Goal: Task Accomplishment & Management: Complete application form

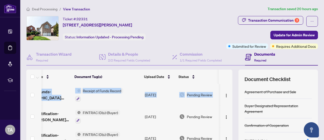
scroll to position [0, 29]
drag, startPoint x: 227, startPoint y: 89, endPoint x: 227, endPoint y: 86, distance: 3.4
click at [227, 86] on div "receipt-of-funds-[PERSON_NAME]-20250817-214139.pdf Receipt of Funds Record [DAT…" at bounding box center [129, 121] width 206 height 75
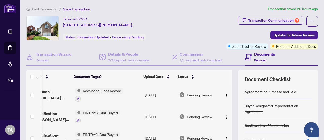
click at [219, 77] on th at bounding box center [225, 76] width 12 height 14
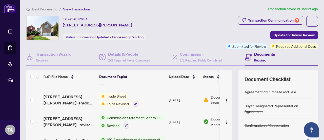
scroll to position [107, 0]
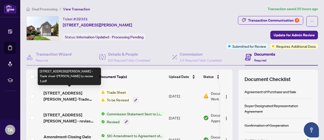
click at [63, 94] on span "[STREET_ADDRESS][PERSON_NAME] -Trade sheet-[PERSON_NAME] to review 1.pdf" at bounding box center [70, 96] width 52 height 12
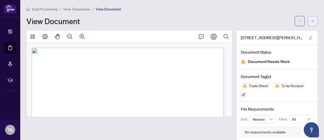
click at [314, 22] on icon "arrow-left" at bounding box center [313, 21] width 4 height 4
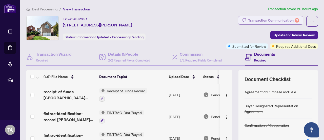
click at [275, 20] on div "Transaction Communication 3" at bounding box center [273, 20] width 51 height 8
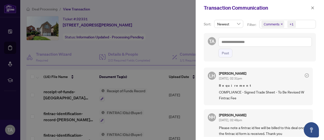
click at [192, 37] on div at bounding box center [162, 70] width 324 height 140
click at [313, 8] on icon "close" at bounding box center [313, 7] width 3 height 3
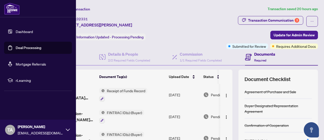
click at [23, 48] on link "Deal Processing" at bounding box center [29, 47] width 26 height 5
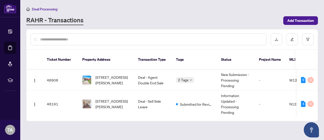
click at [194, 39] on input "text" at bounding box center [151, 39] width 222 height 6
paste input "**********"
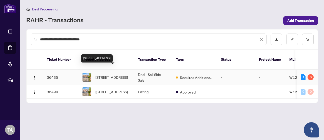
type input "**********"
click at [114, 74] on span "[STREET_ADDRESS]" at bounding box center [111, 77] width 32 height 6
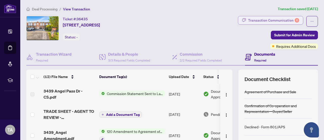
click at [267, 22] on div "Transaction Communication 6" at bounding box center [273, 20] width 51 height 8
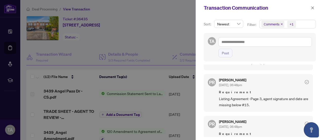
scroll to position [18, 0]
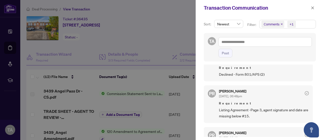
click at [143, 42] on div at bounding box center [162, 70] width 324 height 140
click at [313, 8] on icon "close" at bounding box center [313, 7] width 3 height 3
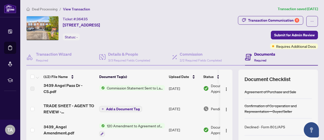
scroll to position [6, 0]
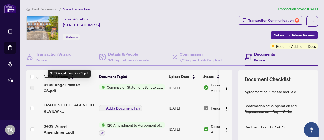
click at [70, 85] on span "3439 Angel Pass Dr - CS.pdf" at bounding box center [70, 87] width 52 height 12
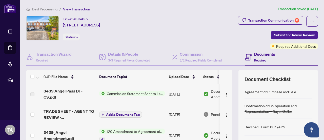
click at [149, 94] on span "Commission Statement Sent to Lawyer" at bounding box center [135, 93] width 60 height 6
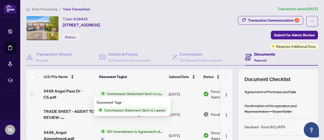
click at [147, 93] on span "Commission Statement Sent to Lawyer" at bounding box center [135, 93] width 60 height 6
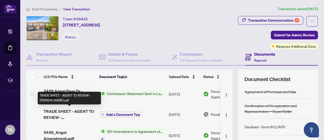
click at [67, 111] on span "TRADE SHEET - AGENT TO REVIEW - [PERSON_NAME].pdf" at bounding box center [70, 114] width 52 height 12
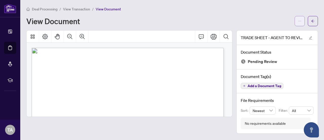
click at [299, 22] on icon "ellipsis" at bounding box center [300, 21] width 4 height 4
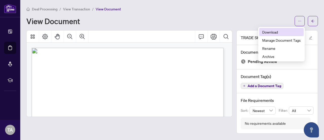
click at [271, 30] on span "Download" at bounding box center [281, 32] width 39 height 6
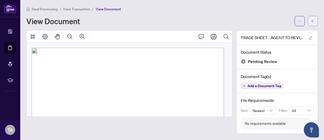
click at [314, 18] on span "button" at bounding box center [313, 21] width 4 height 8
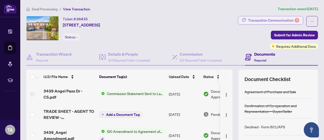
click at [282, 18] on div "Transaction Communication 6" at bounding box center [273, 20] width 51 height 8
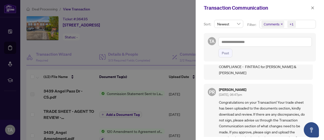
scroll to position [207, 0]
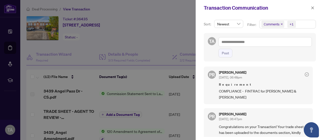
click at [277, 24] on span "Comments" at bounding box center [272, 24] width 16 height 5
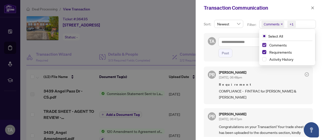
click at [263, 45] on span "Select Comments" at bounding box center [264, 45] width 4 height 4
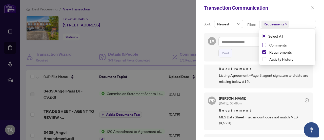
scroll to position [0, 0]
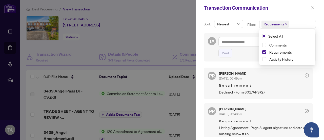
click at [319, 56] on div "Sort: Newest Filter: Requirements Select All Comments Requirements Activity His…" at bounding box center [260, 78] width 128 height 124
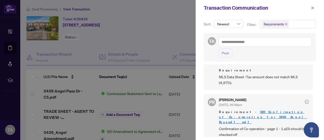
scroll to position [94, 0]
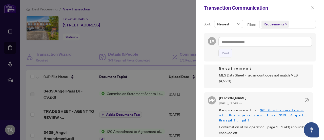
click at [157, 41] on div at bounding box center [162, 70] width 324 height 140
click at [313, 6] on span "button" at bounding box center [313, 8] width 4 height 8
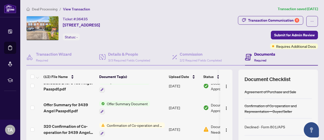
scroll to position [182, 0]
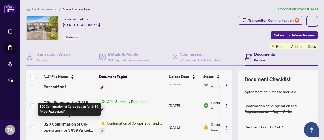
click at [71, 126] on span "320 Confirmation of Co-operation for 3439 Angel Passpdf.pdf" at bounding box center [70, 127] width 52 height 12
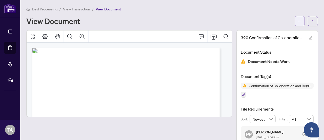
click at [298, 20] on icon "ellipsis" at bounding box center [300, 21] width 4 height 4
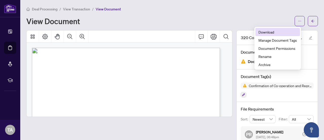
click at [274, 33] on span "Download" at bounding box center [278, 32] width 39 height 6
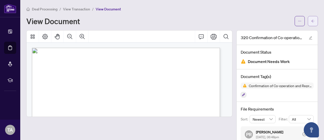
click at [311, 21] on button "button" at bounding box center [313, 21] width 10 height 10
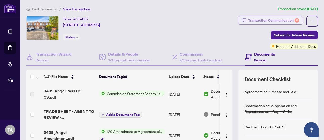
click at [286, 21] on div "Transaction Communication 6" at bounding box center [273, 20] width 51 height 8
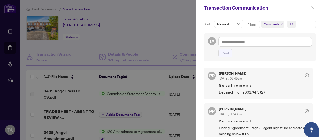
click at [274, 23] on span "Comments" at bounding box center [272, 24] width 16 height 5
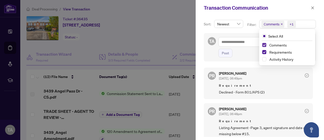
click at [264, 44] on span "Select Comments" at bounding box center [264, 45] width 4 height 4
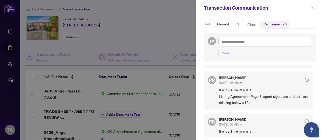
scroll to position [32, 0]
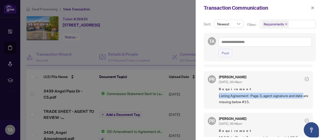
drag, startPoint x: 314, startPoint y: 87, endPoint x: 314, endPoint y: 91, distance: 3.9
click at [314, 91] on div "PR [PERSON_NAME] [DATE], 06:49pm Requirement Declined - Form 801/APS (2) PR [PE…" at bounding box center [260, 100] width 112 height 72
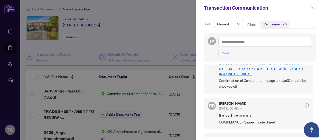
scroll to position [148, 0]
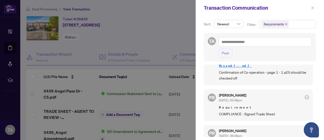
click at [313, 8] on icon "close" at bounding box center [313, 7] width 3 height 3
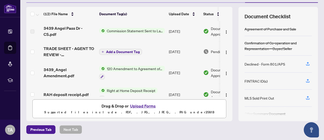
scroll to position [63, 0]
click at [306, 80] on icon "button" at bounding box center [308, 80] width 5 height 5
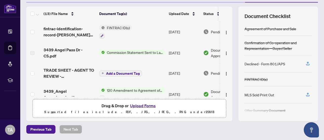
click at [139, 105] on button "Upload Forms" at bounding box center [143, 105] width 29 height 7
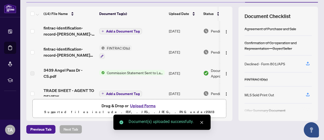
click at [116, 33] on button "Add a Document Tag" at bounding box center [120, 31] width 43 height 6
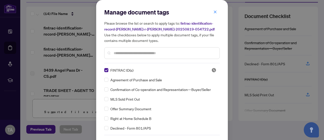
scroll to position [17, 0]
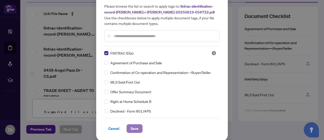
click at [134, 128] on span "Save" at bounding box center [135, 128] width 8 height 8
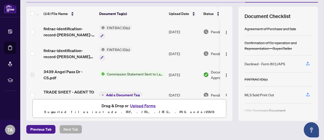
click at [141, 102] on button "Upload Forms" at bounding box center [143, 105] width 29 height 7
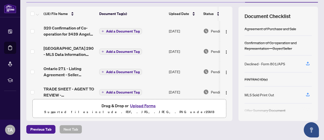
click at [116, 30] on span "Add a Document Tag" at bounding box center [123, 31] width 34 height 4
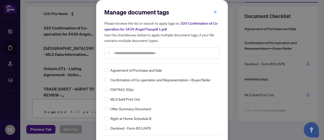
click at [118, 55] on input "text" at bounding box center [165, 53] width 102 height 6
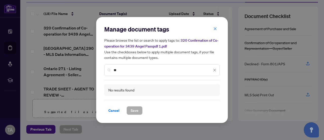
type input "*"
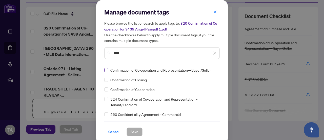
type input "****"
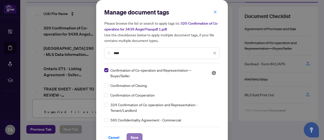
click at [134, 137] on span "Save" at bounding box center [135, 137] width 8 height 8
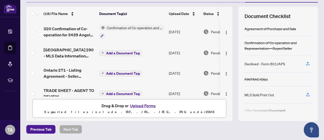
click at [120, 52] on span "Add a Document Tag" at bounding box center [123, 53] width 34 height 4
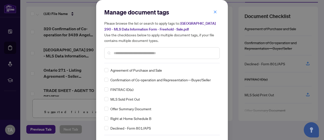
click at [118, 54] on input "text" at bounding box center [165, 53] width 102 height 6
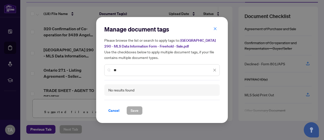
type input "*"
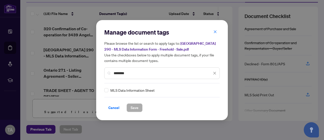
type input "********"
click at [136, 109] on span "Save" at bounding box center [135, 107] width 8 height 8
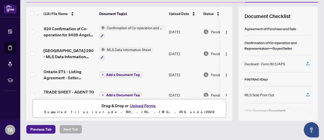
click at [125, 73] on span "Add a Document Tag" at bounding box center [123, 75] width 34 height 4
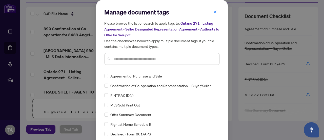
click at [131, 60] on input "text" at bounding box center [165, 59] width 102 height 6
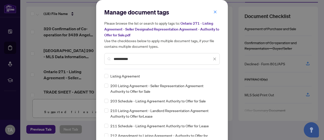
type input "**********"
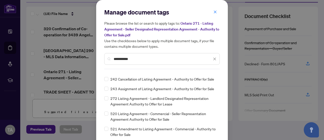
scroll to position [0, 0]
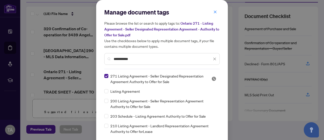
click at [105, 88] on label at bounding box center [106, 91] width 4 height 6
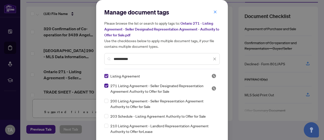
click at [105, 77] on label at bounding box center [106, 76] width 4 height 6
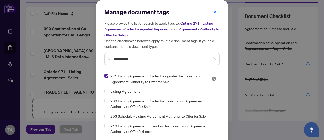
scroll to position [23, 0]
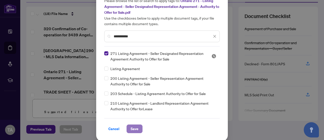
click at [131, 129] on span "Save" at bounding box center [135, 128] width 8 height 8
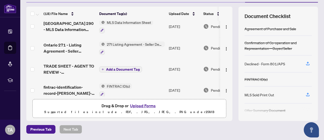
scroll to position [34, 0]
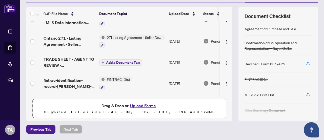
click at [122, 61] on span "Add a Document Tag" at bounding box center [123, 63] width 34 height 4
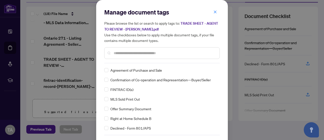
click at [133, 53] on input "text" at bounding box center [165, 53] width 102 height 6
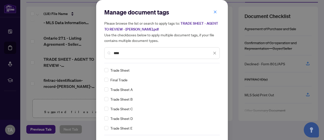
type input "****"
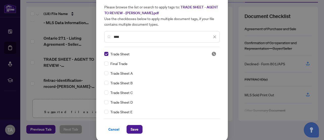
scroll to position [17, 0]
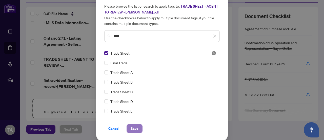
click at [136, 126] on span "Save" at bounding box center [135, 128] width 8 height 8
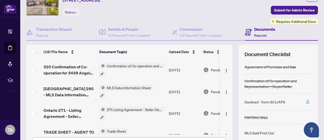
scroll to position [0, 0]
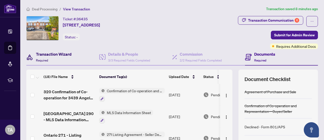
click at [52, 60] on div "Transaction Wizard Required" at bounding box center [54, 57] width 36 height 12
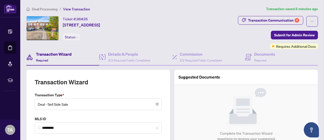
type input "**********"
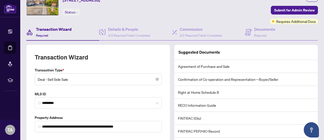
scroll to position [25, 0]
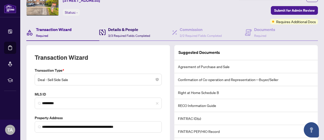
click at [122, 31] on h4 "Details & People" at bounding box center [129, 29] width 42 height 6
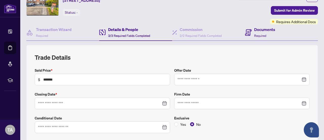
type input "**********"
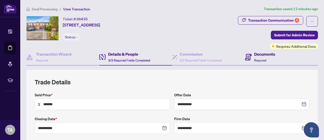
click at [260, 55] on h4 "Documents" at bounding box center [264, 54] width 21 height 6
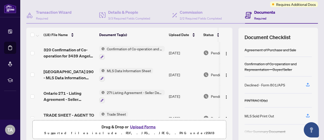
scroll to position [43, 0]
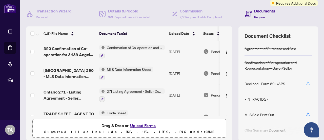
click at [306, 82] on icon "button" at bounding box center [308, 83] width 5 height 5
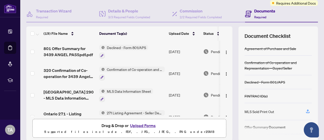
click at [253, 83] on div "Declined - Form 801/APS" at bounding box center [265, 82] width 41 height 6
click at [141, 125] on button "Upload Forms" at bounding box center [143, 125] width 29 height 7
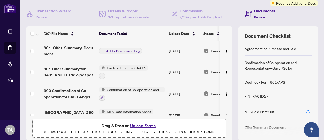
click at [121, 49] on span "Add a Document Tag" at bounding box center [123, 51] width 34 height 4
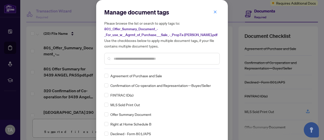
click at [122, 59] on input "text" at bounding box center [165, 59] width 102 height 6
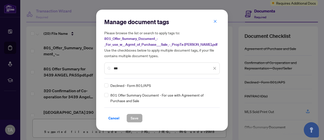
type input "***"
click at [133, 116] on span "Save" at bounding box center [135, 118] width 8 height 8
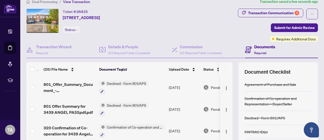
scroll to position [0, 0]
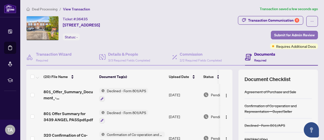
click at [288, 36] on span "Submit for Admin Review" at bounding box center [294, 35] width 41 height 8
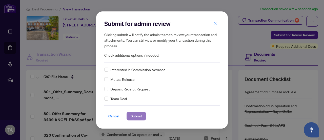
click at [134, 117] on span "Submit" at bounding box center [136, 116] width 11 height 8
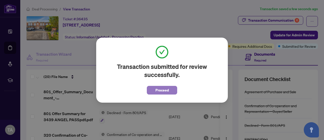
click at [163, 91] on span "Proceed" at bounding box center [162, 90] width 13 height 8
